Goal: Transaction & Acquisition: Purchase product/service

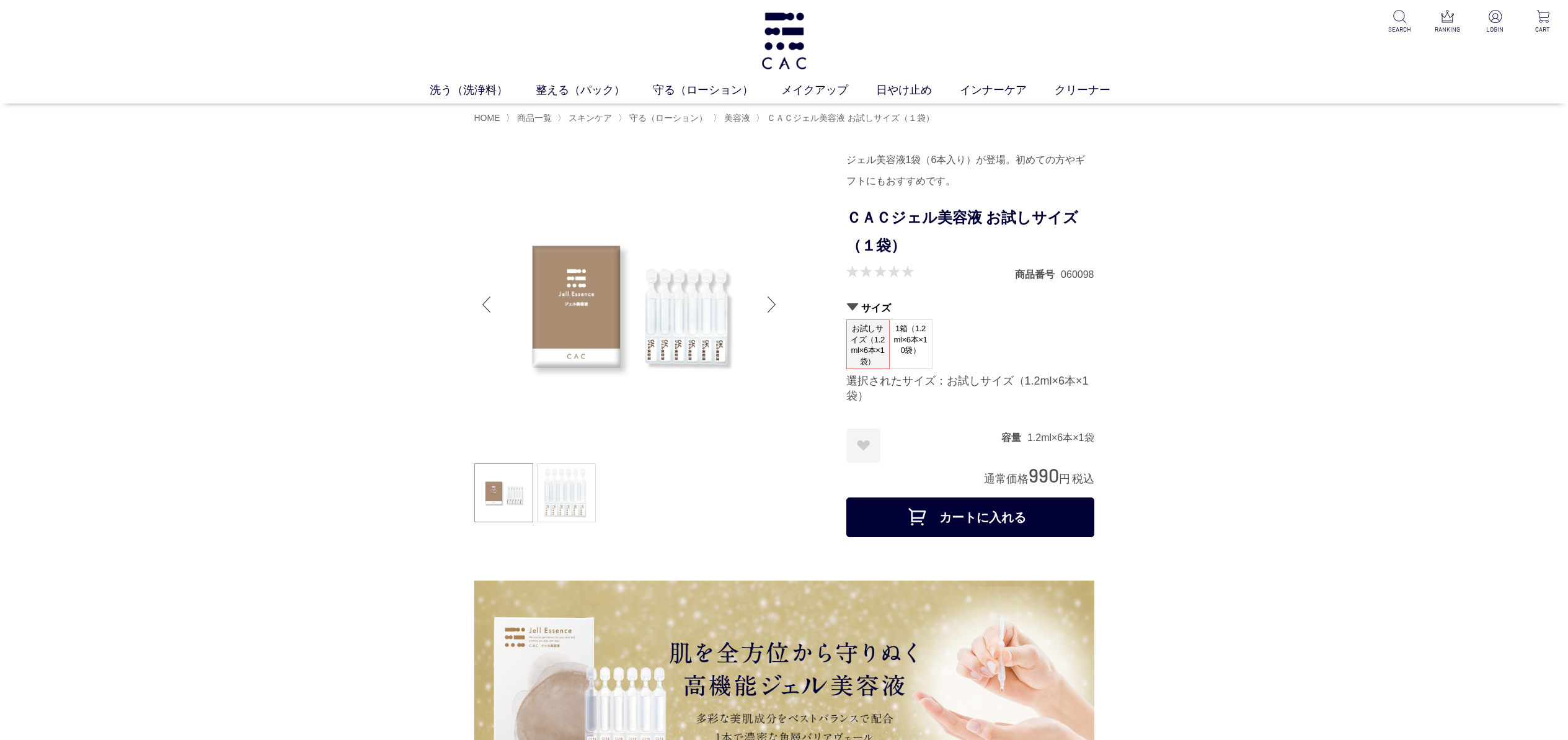
click at [913, 340] on span "1箱（1.2ml×6本×10袋）" at bounding box center [911, 339] width 42 height 39
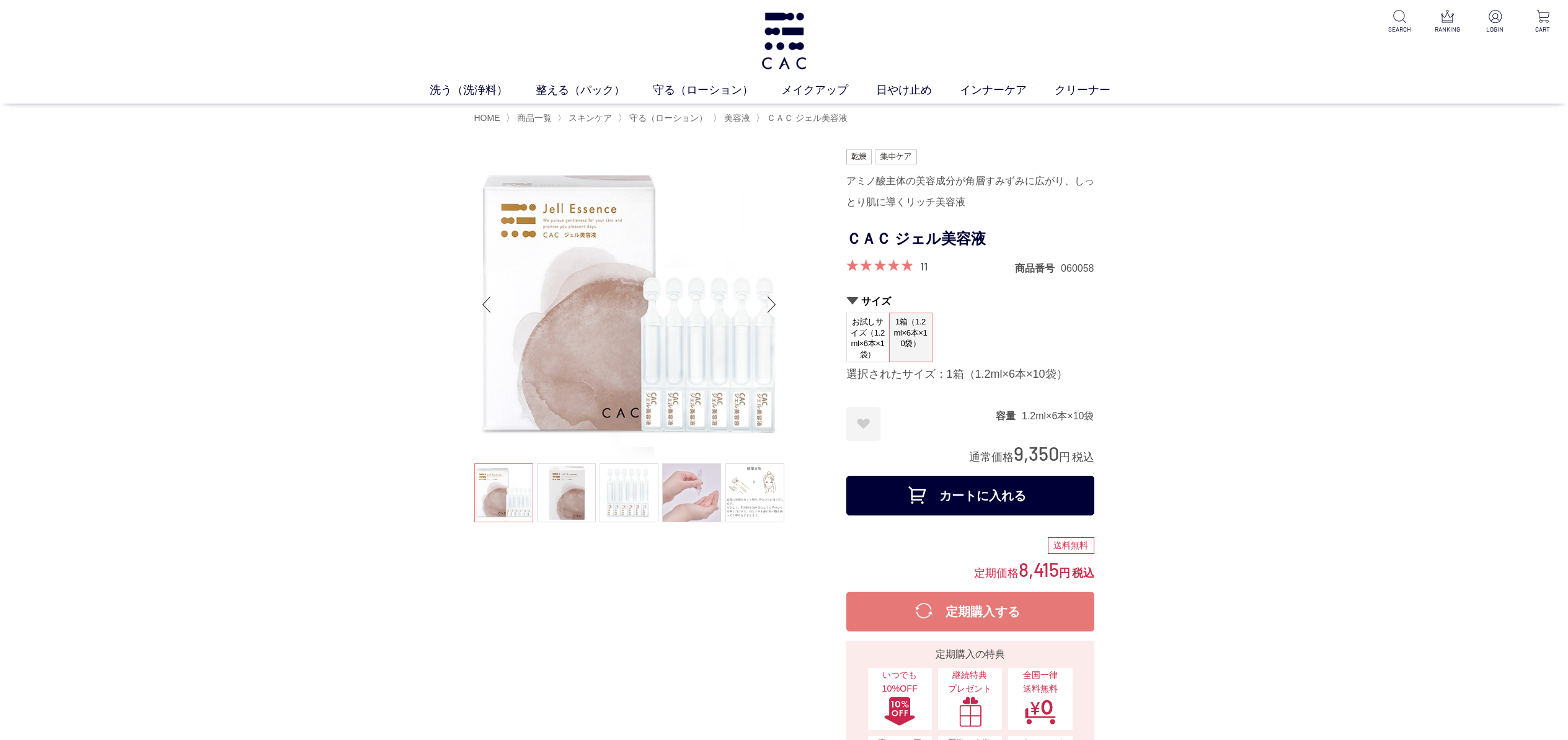
click at [867, 331] on span "お試しサイズ（1.2ml×6本×1袋）" at bounding box center [868, 339] width 42 height 50
